Goal: Task Accomplishment & Management: Use online tool/utility

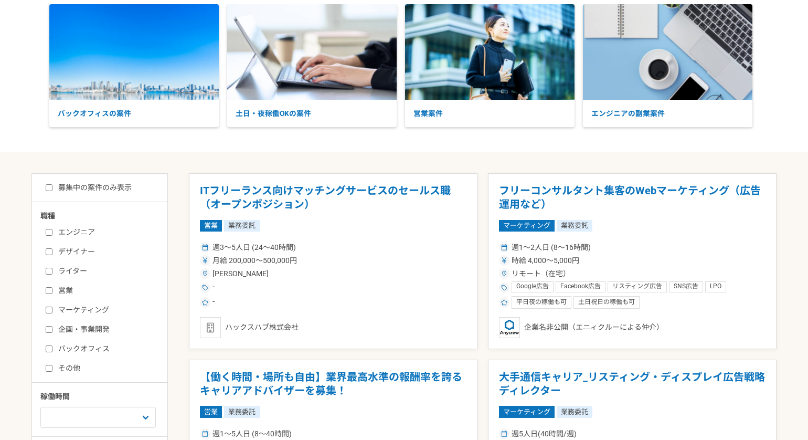
scroll to position [110, 0]
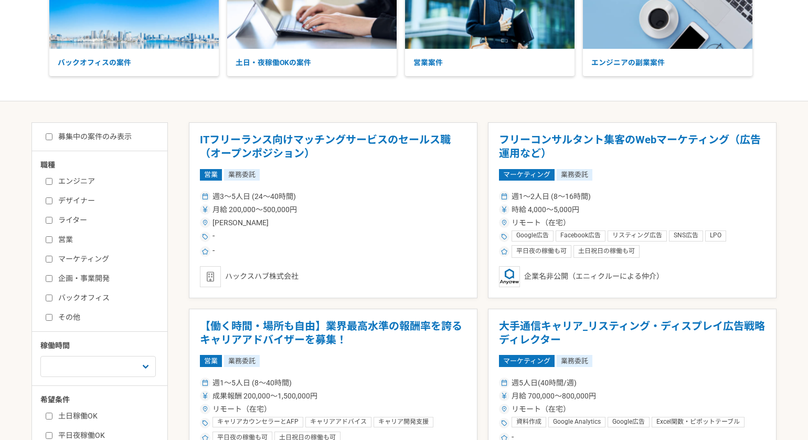
click at [79, 263] on label "マーケティング" at bounding box center [106, 259] width 121 height 11
click at [52, 262] on input "マーケティング" at bounding box center [49, 259] width 7 height 7
checkbox input "true"
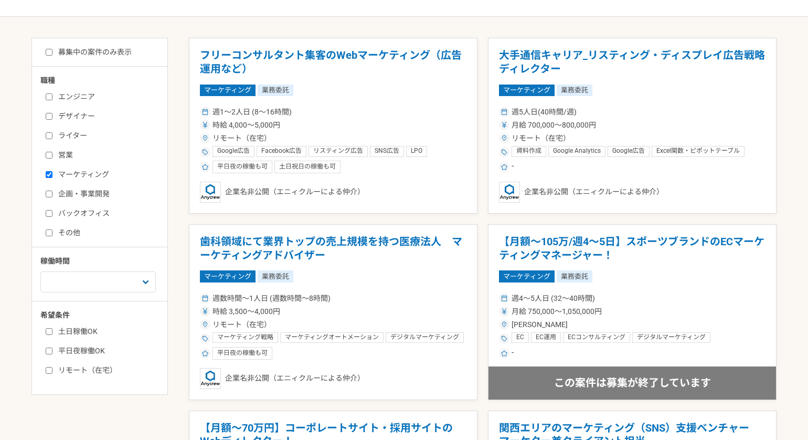
scroll to position [192, 0]
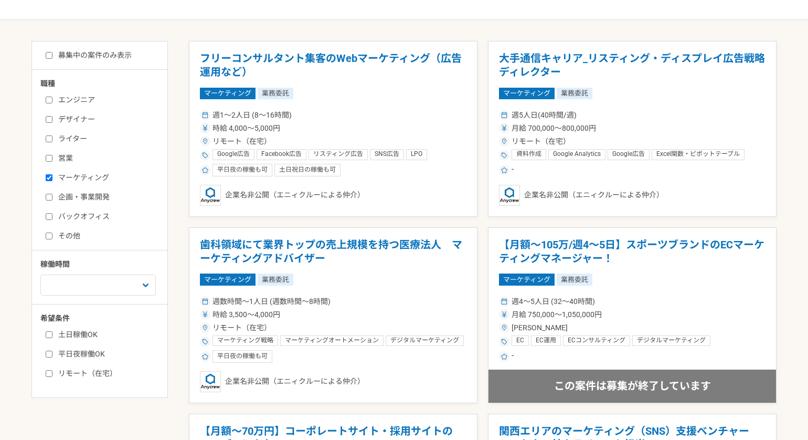
click at [101, 60] on div "募集中の案件のみ表示 職種 エンジニア デザイナー ライター 営業 マーケティング 企画・事業開発 バックオフィス その他 稼働時間 週1人日（8時間）以下 …" at bounding box center [99, 219] width 136 height 357
click at [99, 47] on div "募集中の案件のみ表示 職種 エンジニア デザイナー ライター 営業 マーケティング 企画・事業開発 バックオフィス その他 稼働時間 週1人日（8時間）以下 …" at bounding box center [99, 219] width 136 height 357
click at [74, 55] on label "募集中の案件のみ表示" at bounding box center [89, 55] width 86 height 11
click at [52, 55] on input "募集中の案件のみ表示" at bounding box center [49, 55] width 7 height 7
checkbox input "true"
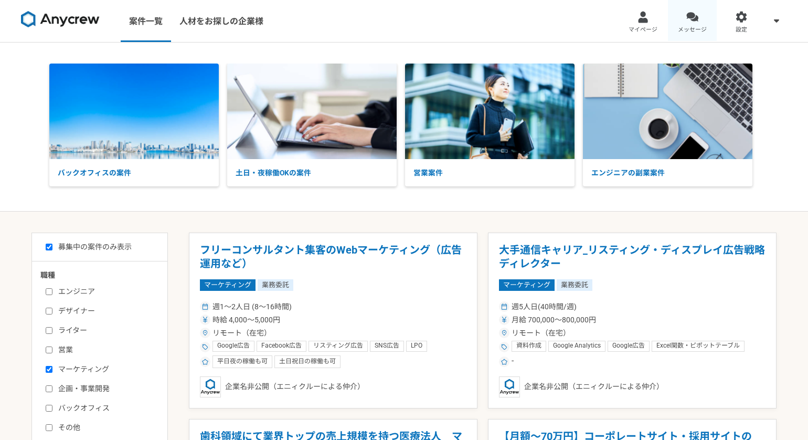
click at [692, 22] on div at bounding box center [693, 17] width 12 height 12
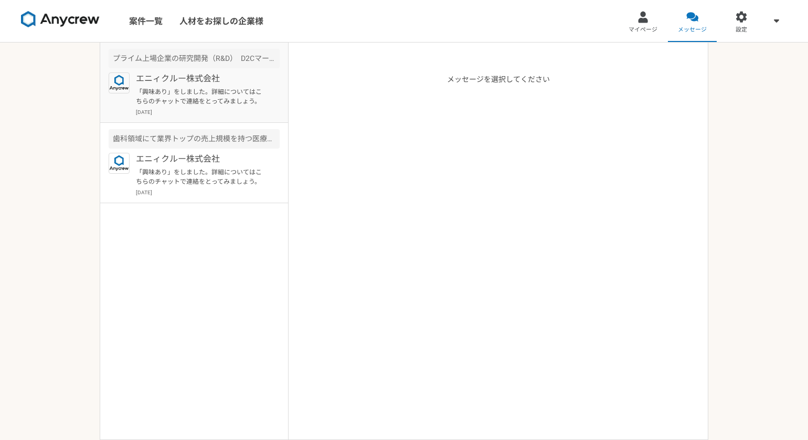
click at [199, 97] on p "「興味あり」をしました。詳細についてはこちらのチャットで連絡をとってみましょう。" at bounding box center [201, 96] width 130 height 19
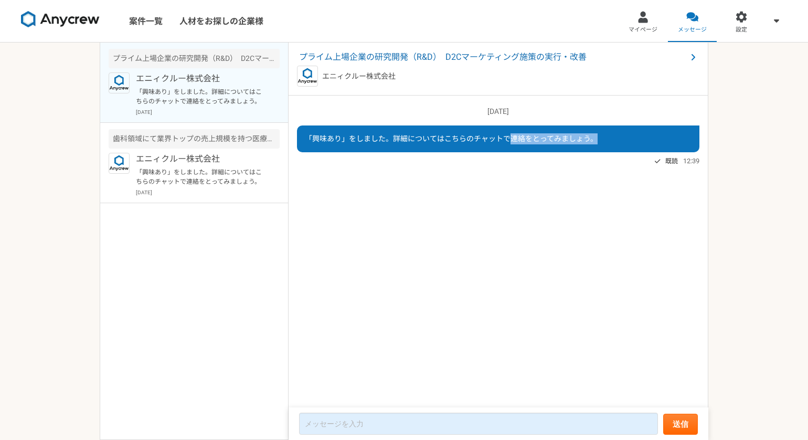
drag, startPoint x: 511, startPoint y: 138, endPoint x: 615, endPoint y: 138, distance: 103.9
click at [615, 138] on div "「興味あり」をしました。詳細についてはこちらのチャットで連絡をとってみましょう。" at bounding box center [498, 138] width 403 height 27
drag, startPoint x: 394, startPoint y: 136, endPoint x: 610, endPoint y: 135, distance: 216.3
click at [609, 135] on div "「興味あり」をしました。詳細についてはこちらのチャットで連絡をとってみましょう。" at bounding box center [498, 138] width 403 height 27
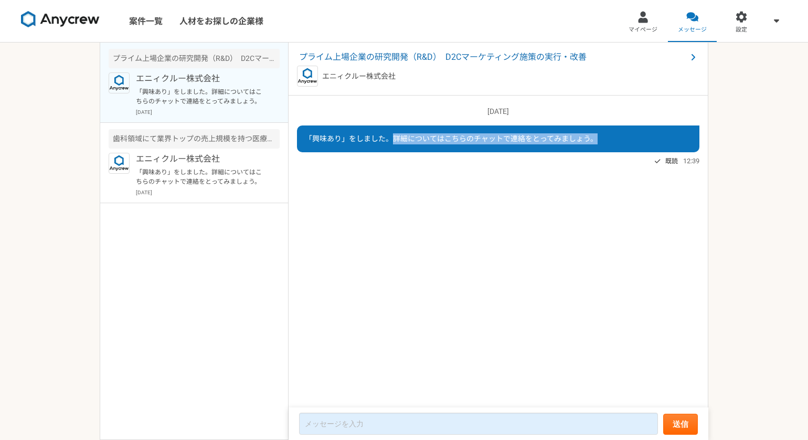
click at [610, 135] on div "「興味あり」をしました。詳細についてはこちらのチャットで連絡をとってみましょう。" at bounding box center [498, 138] width 403 height 27
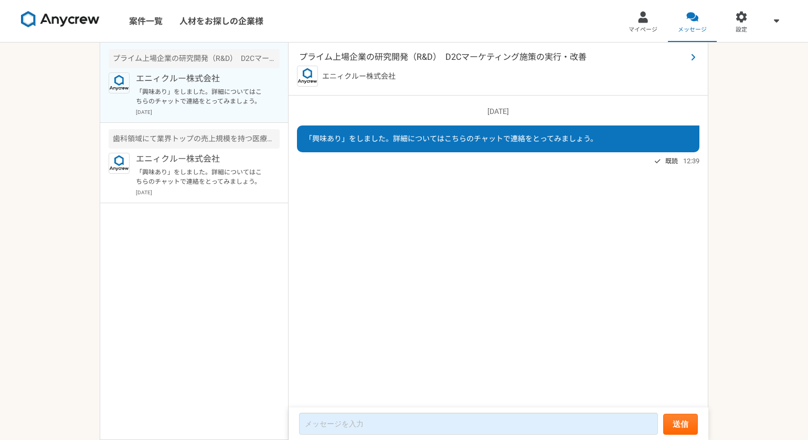
click at [693, 56] on icon at bounding box center [693, 57] width 5 height 8
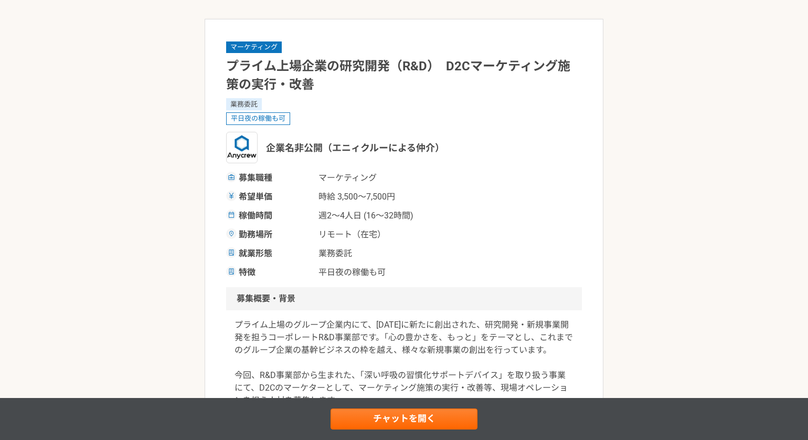
scroll to position [141, 0]
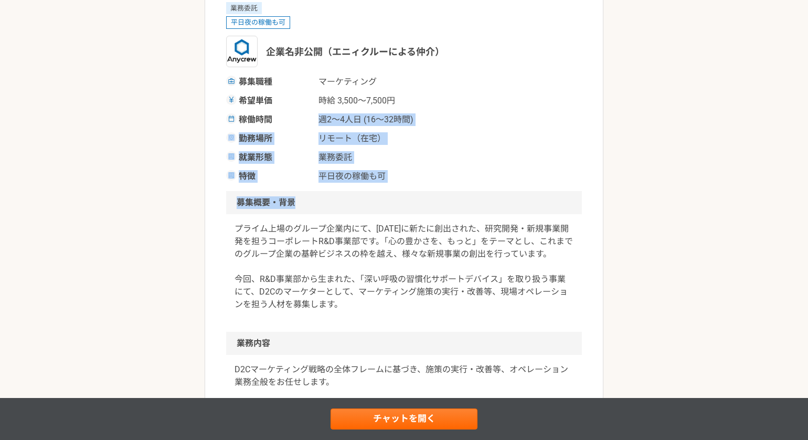
drag, startPoint x: 317, startPoint y: 108, endPoint x: 483, endPoint y: 211, distance: 195.6
click at [483, 211] on h2 "募集概要・背景" at bounding box center [404, 202] width 356 height 23
drag, startPoint x: 348, startPoint y: 111, endPoint x: 452, endPoint y: 212, distance: 145.5
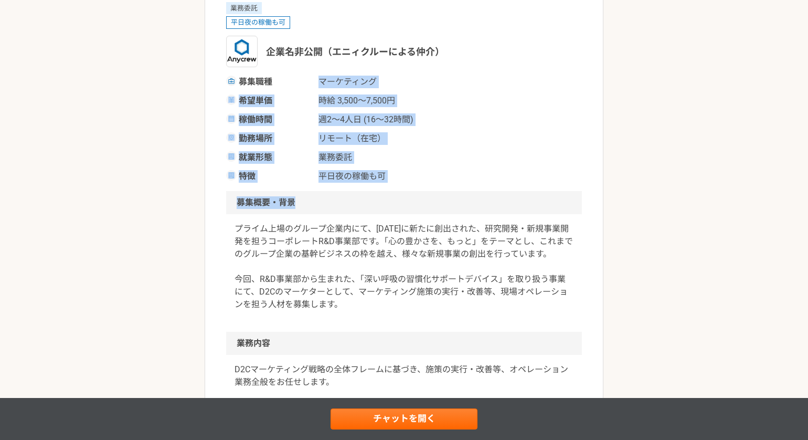
click at [452, 212] on h2 "募集概要・背景" at bounding box center [404, 202] width 356 height 23
drag, startPoint x: 229, startPoint y: 75, endPoint x: 449, endPoint y: 193, distance: 249.2
click at [449, 193] on h2 "募集概要・背景" at bounding box center [404, 202] width 356 height 23
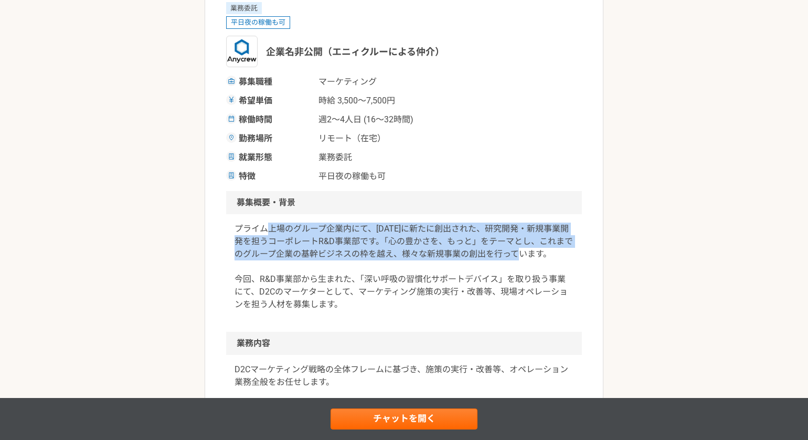
drag, startPoint x: 265, startPoint y: 232, endPoint x: 540, endPoint y: 256, distance: 275.6
click at [540, 256] on p "プライム上場のグループ企業内にて、[DATE]に新たに創出された、研究開発・新規事業開発を担うコーポレートR&D事業部です。「心の豊かさを、もっと」をテーマと…" at bounding box center [404, 267] width 339 height 88
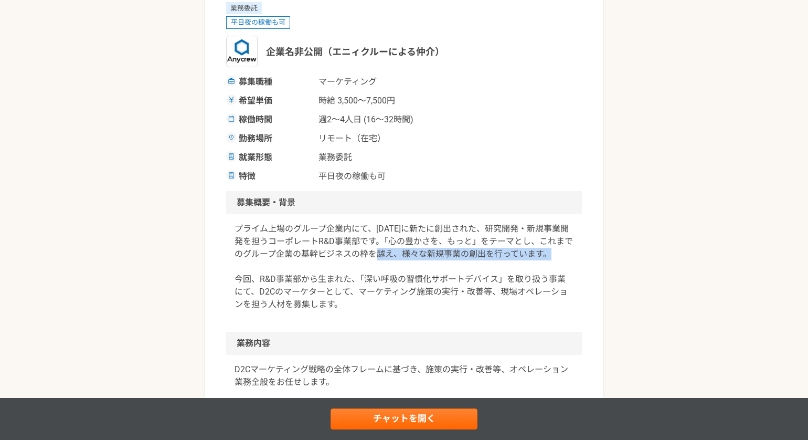
drag, startPoint x: 406, startPoint y: 250, endPoint x: 595, endPoint y: 266, distance: 189.7
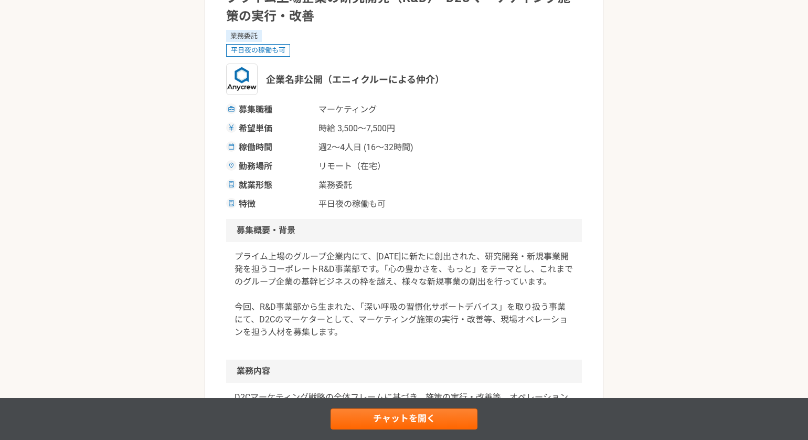
scroll to position [0, 0]
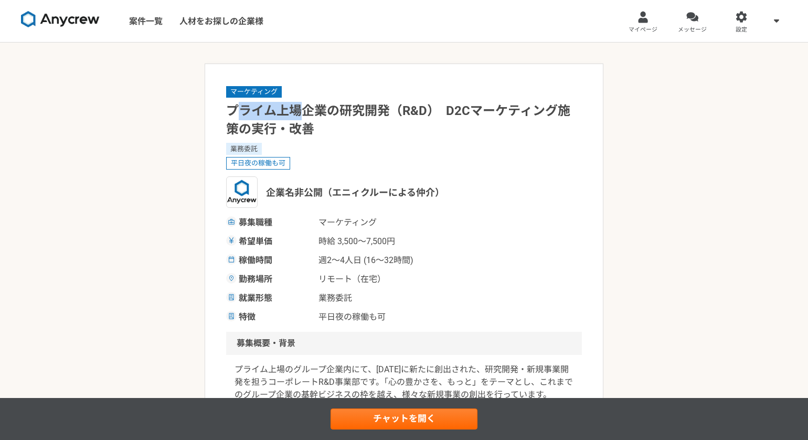
drag, startPoint x: 235, startPoint y: 108, endPoint x: 369, endPoint y: 128, distance: 135.8
click at [369, 128] on h1 "プライム上場企業の研究開発（R&D）　D2Cマーケティング施策の実行・改善" at bounding box center [404, 120] width 356 height 37
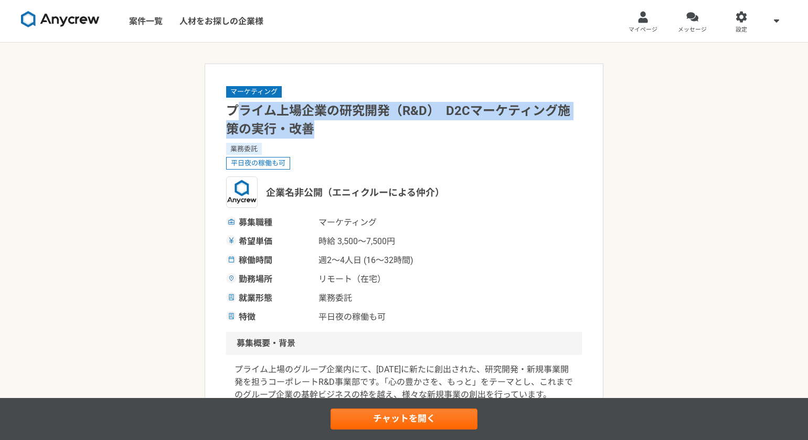
click at [369, 128] on h1 "プライム上場企業の研究開発（R&D）　D2Cマーケティング施策の実行・改善" at bounding box center [404, 120] width 356 height 37
